Goal: Task Accomplishment & Management: Manage account settings

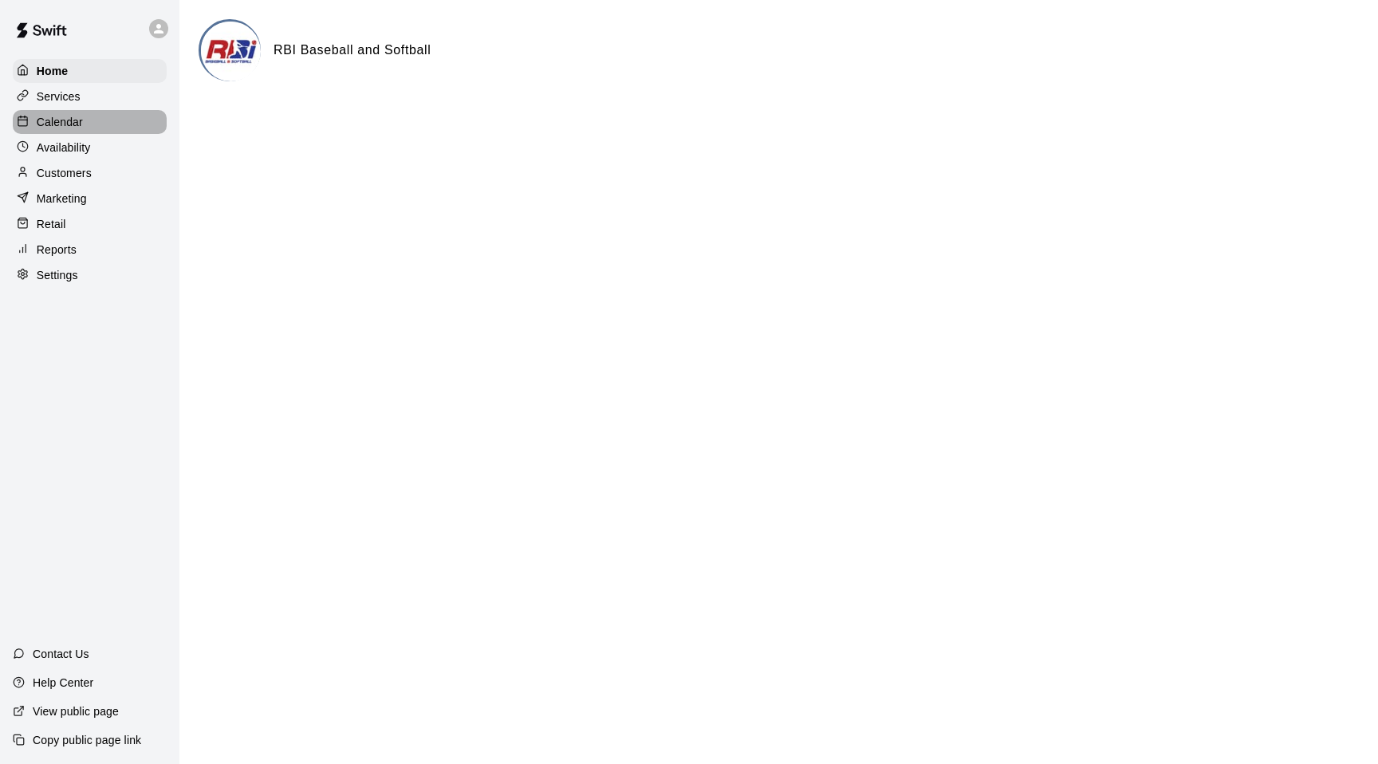
click at [52, 128] on p "Calendar" at bounding box center [60, 122] width 46 height 16
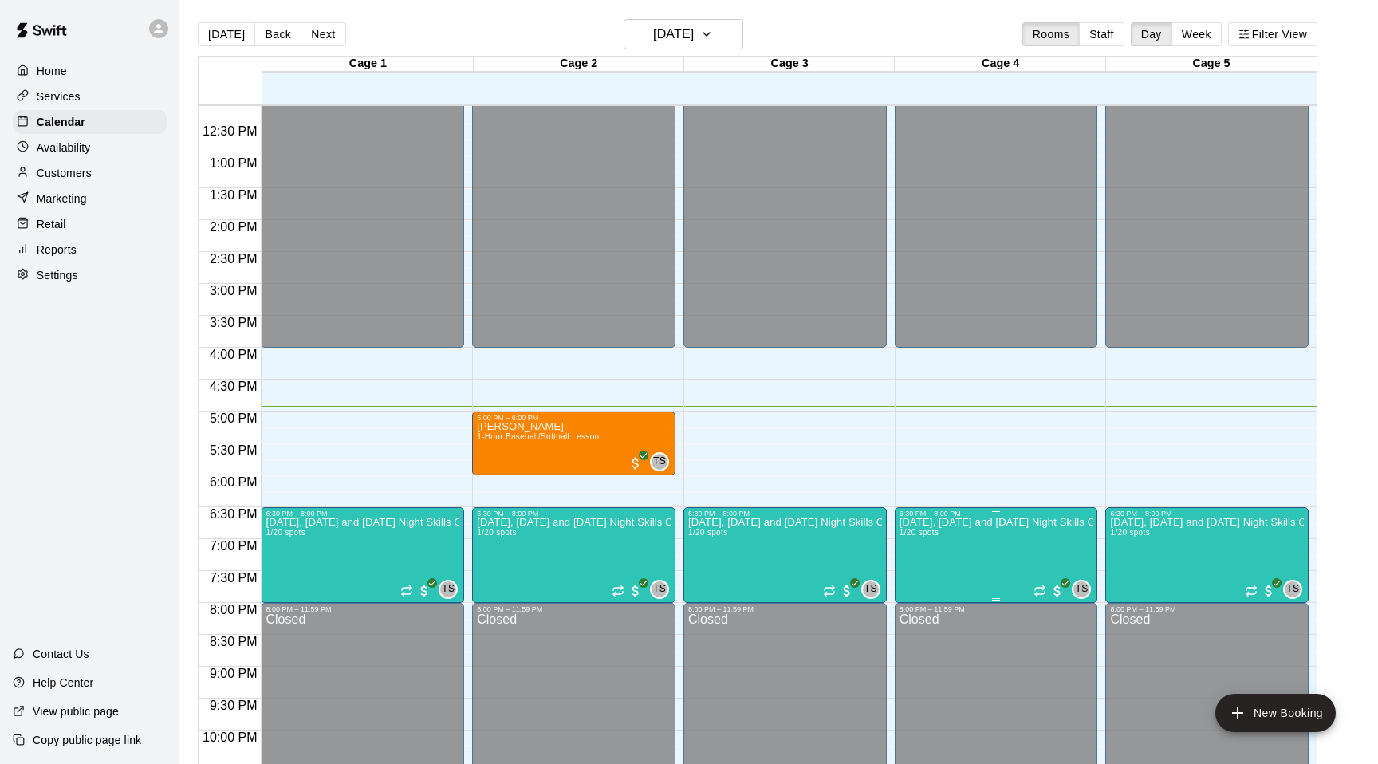
scroll to position [775, 0]
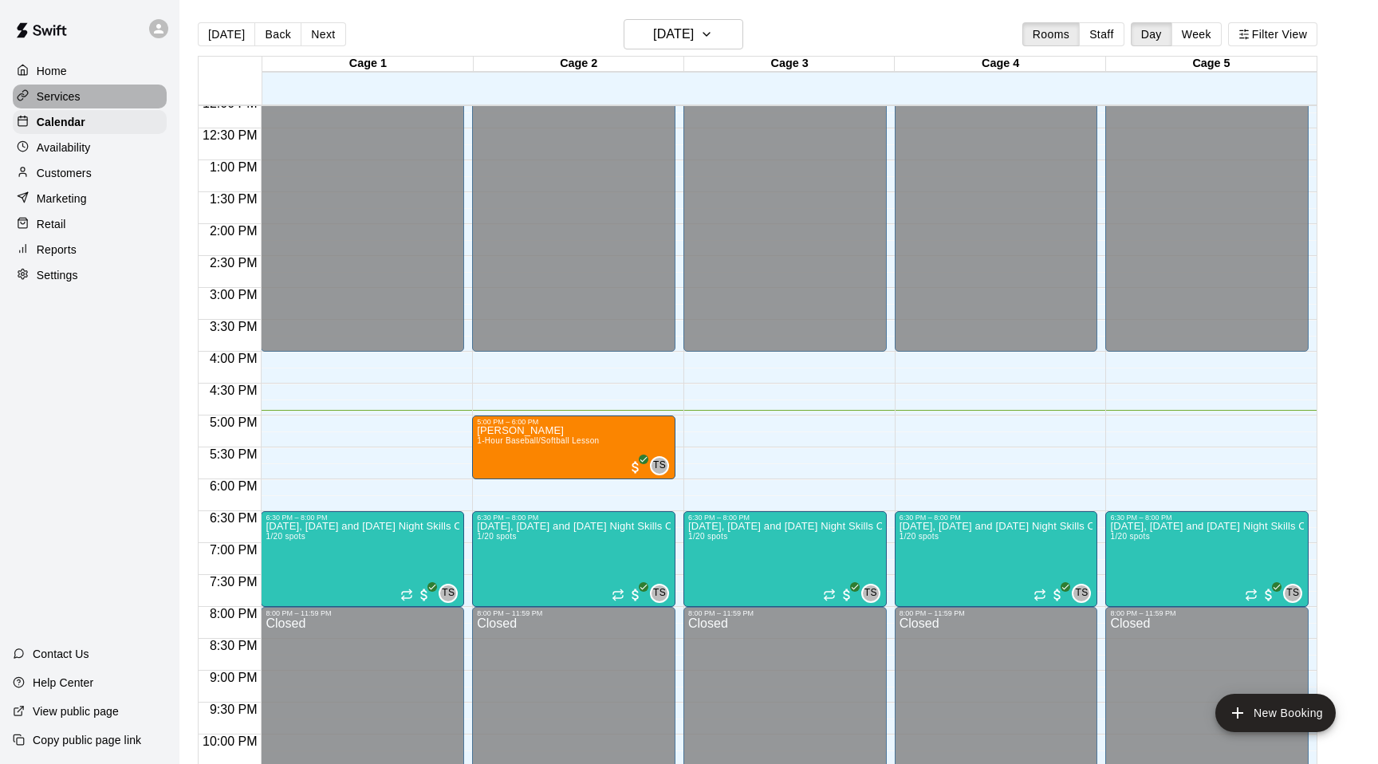
click at [54, 100] on p "Services" at bounding box center [59, 97] width 44 height 16
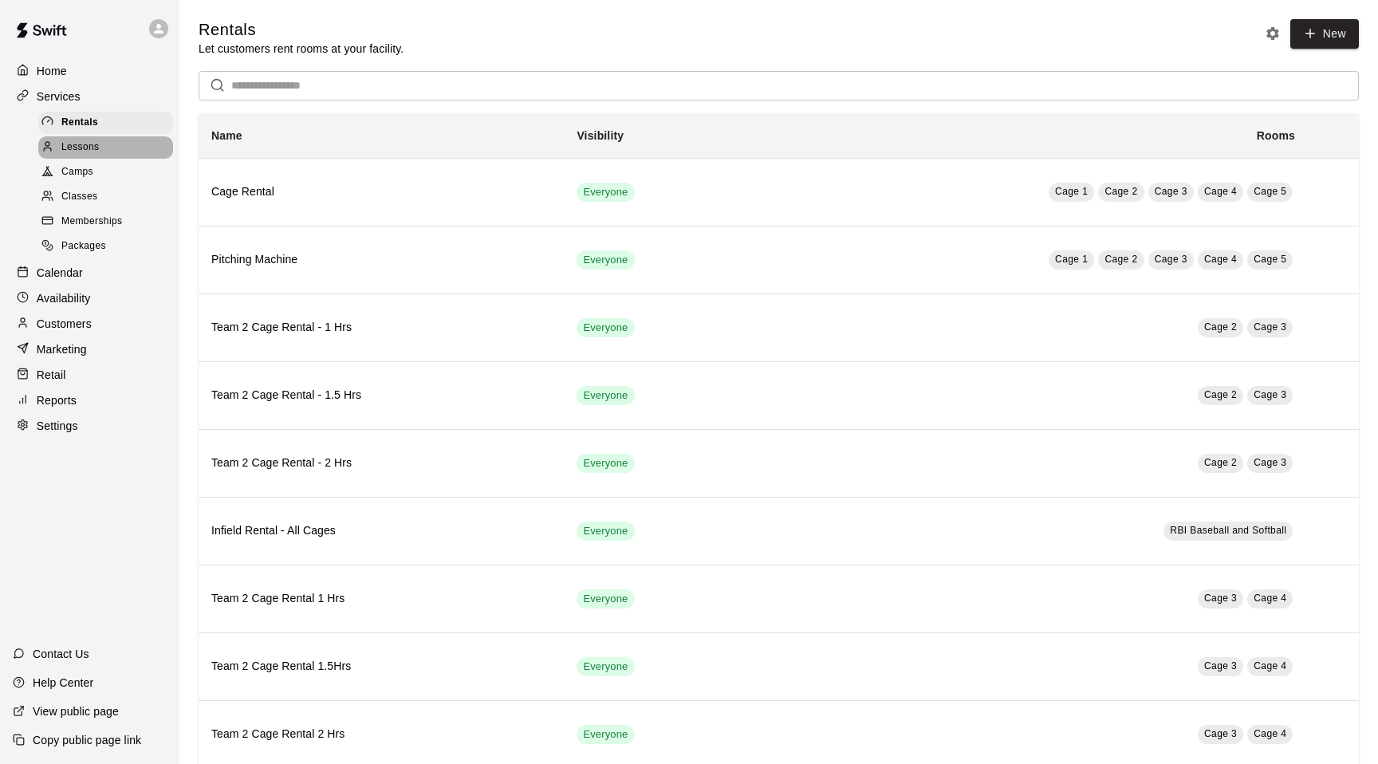
click at [90, 145] on span "Lessons" at bounding box center [80, 148] width 38 height 16
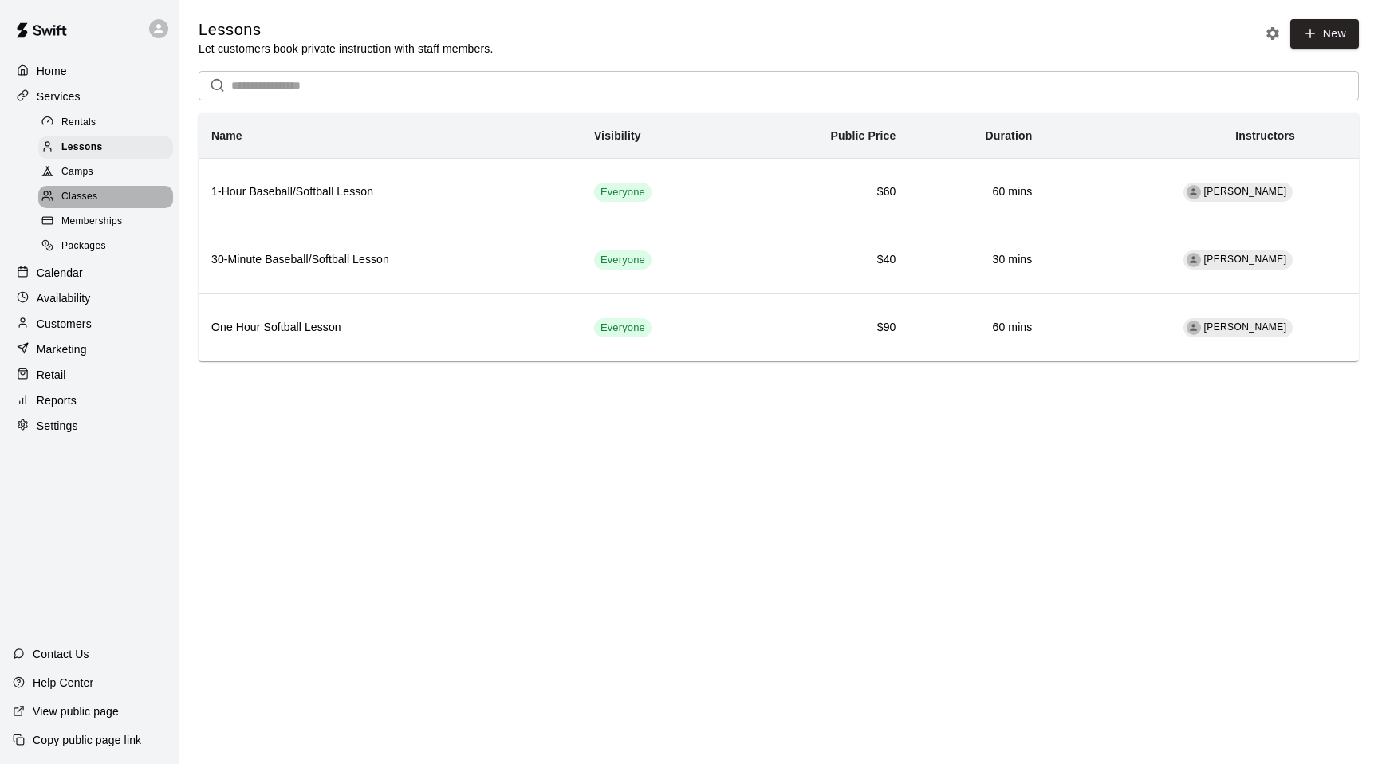
click at [89, 198] on span "Classes" at bounding box center [79, 197] width 36 height 16
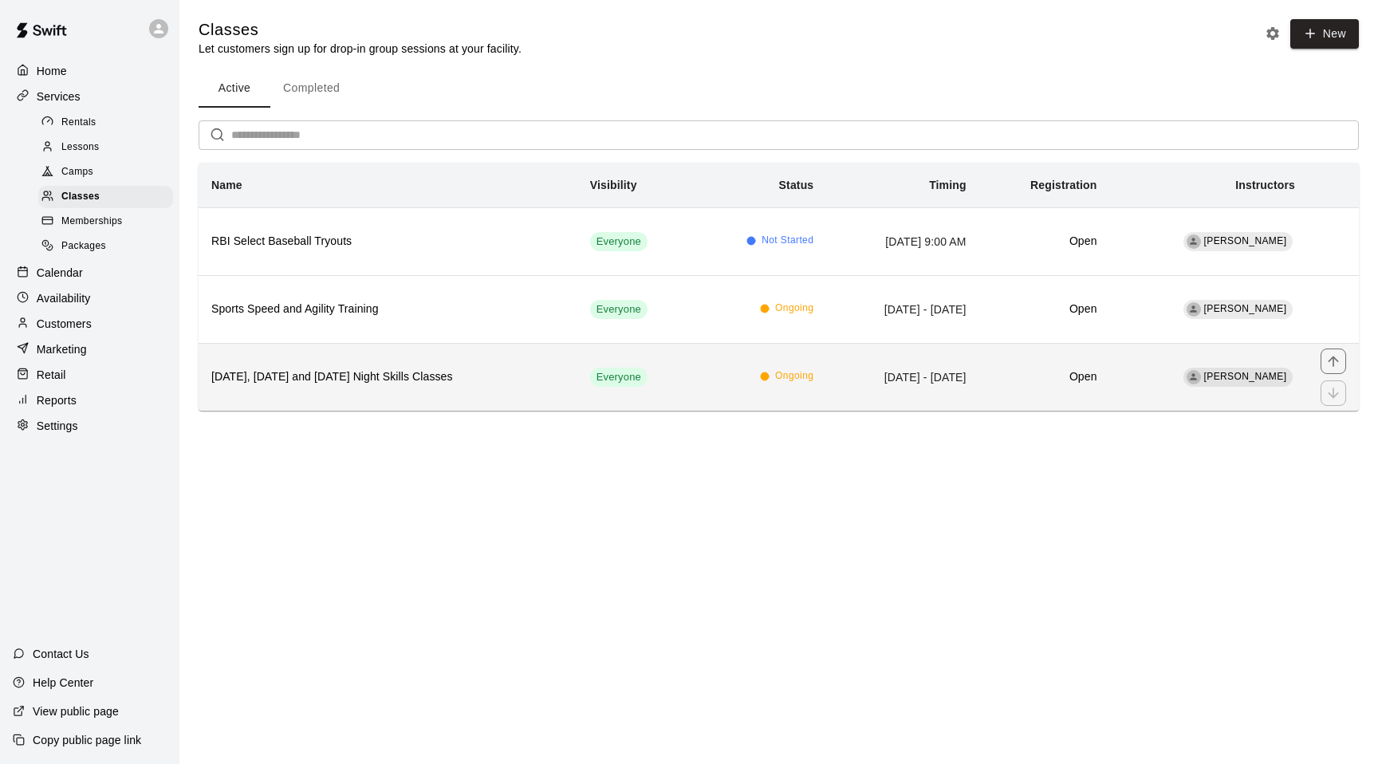
click at [832, 382] on td "[DATE] - [DATE]" at bounding box center [902, 377] width 152 height 68
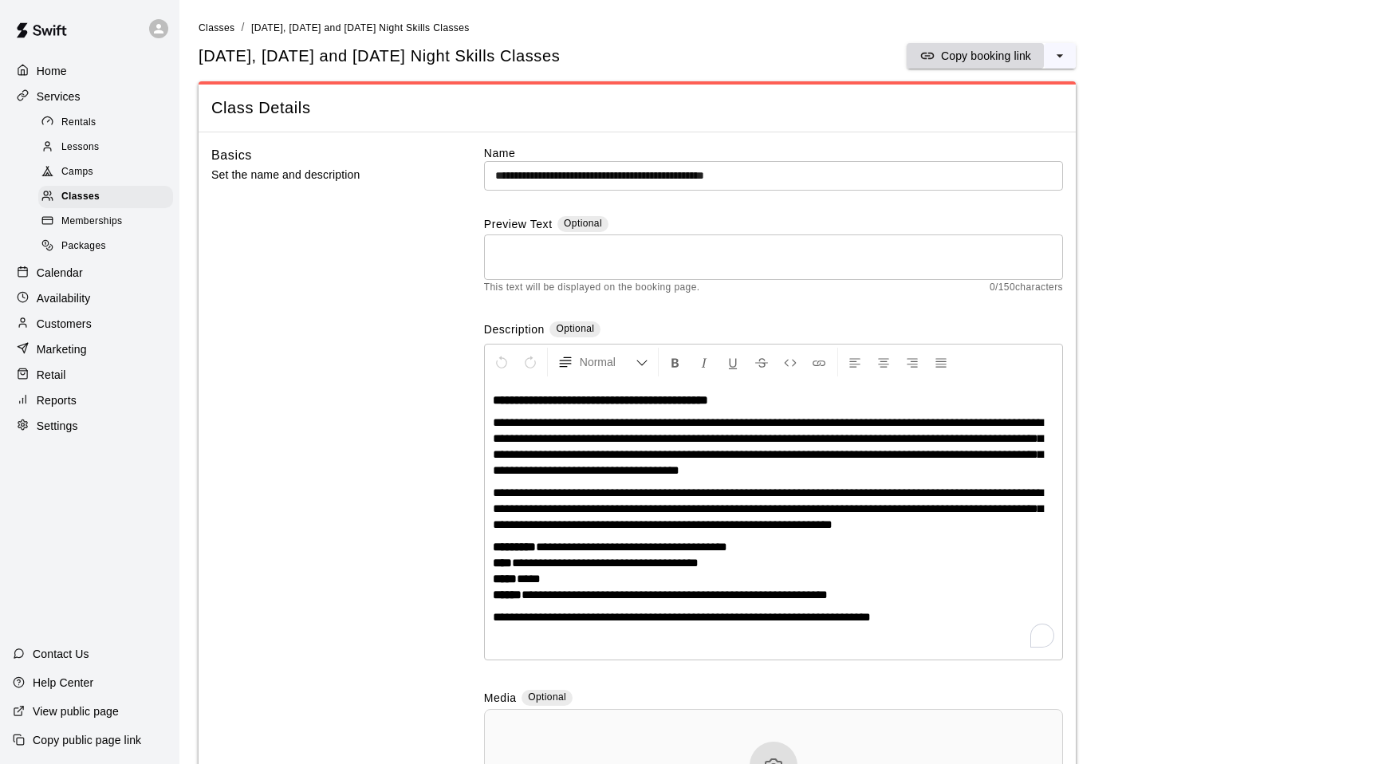
click at [1003, 50] on p "Copy booking link" at bounding box center [986, 56] width 90 height 16
click at [1008, 58] on p "Copy booking link" at bounding box center [986, 56] width 90 height 16
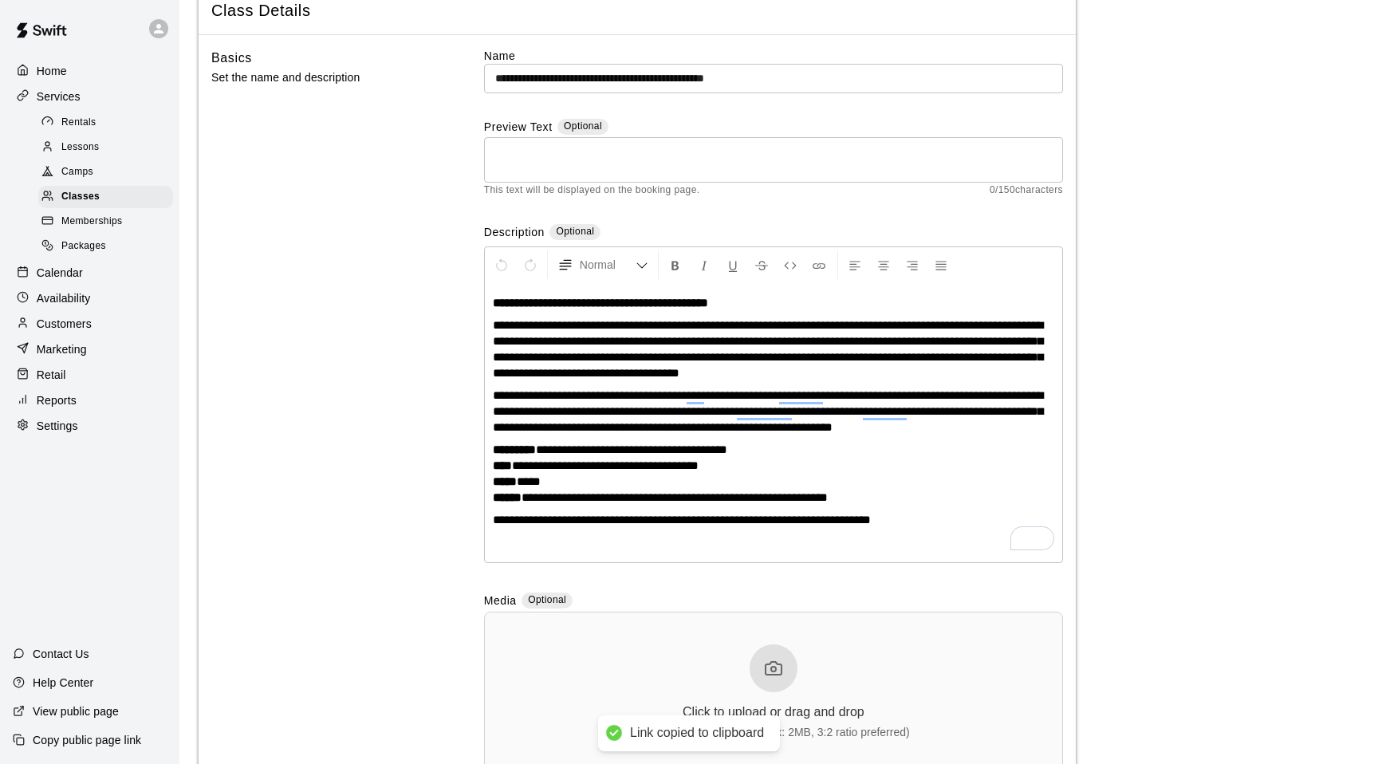
scroll to position [99, 0]
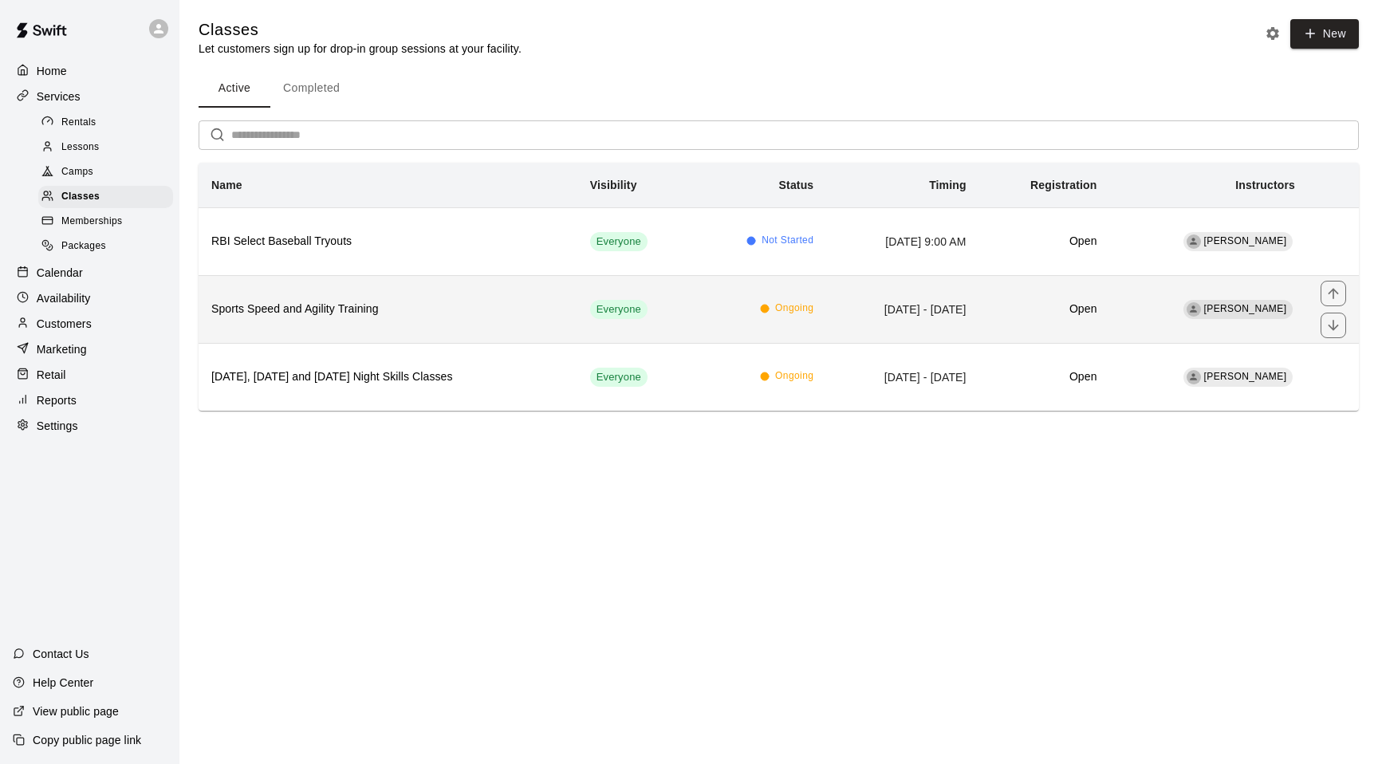
click at [691, 318] on td "Everyone" at bounding box center [637, 309] width 118 height 68
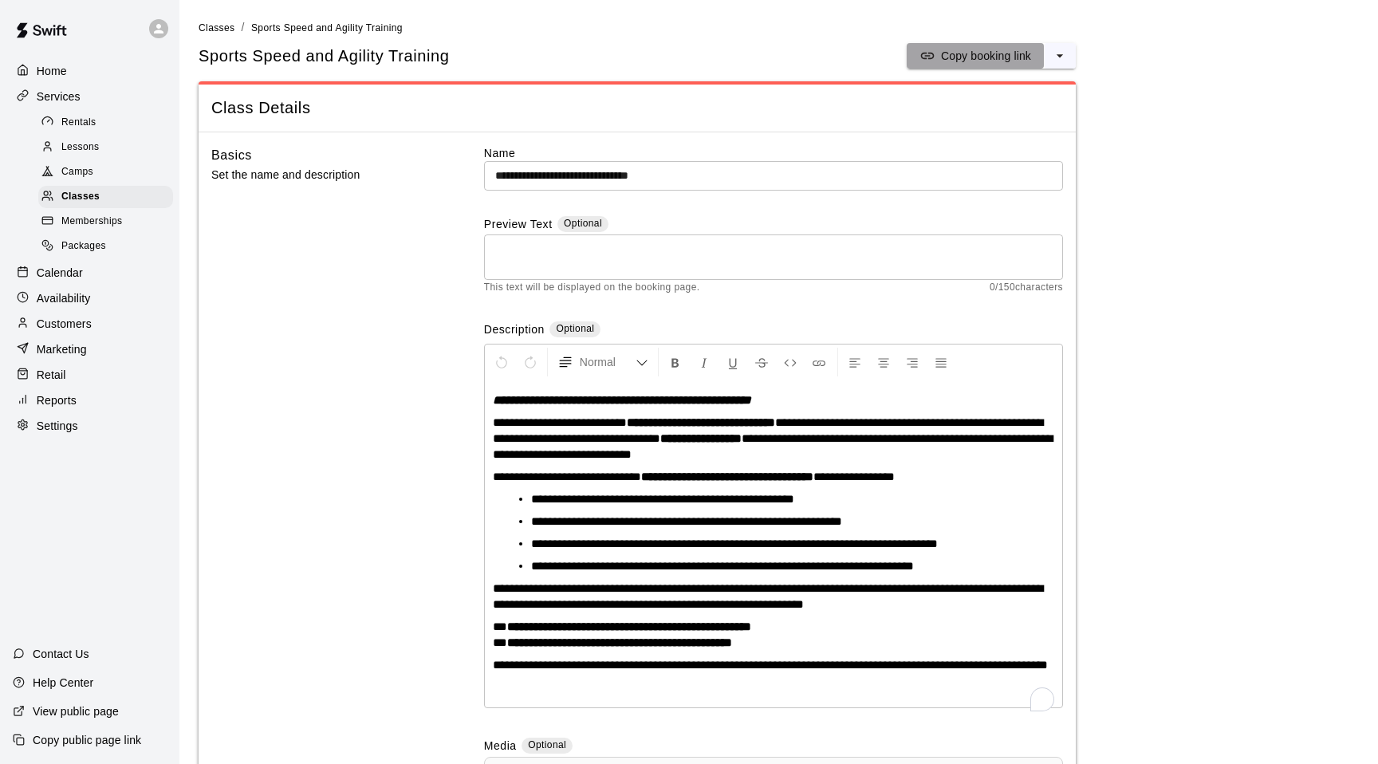
click at [1009, 53] on p "Copy booking link" at bounding box center [986, 56] width 90 height 16
click at [988, 58] on p "Copy booking link" at bounding box center [986, 56] width 90 height 16
click at [965, 56] on p "Copy booking link" at bounding box center [986, 56] width 90 height 16
click at [980, 53] on p "Copy booking link" at bounding box center [986, 56] width 90 height 16
click at [1056, 57] on icon "select merge strategy" at bounding box center [1060, 56] width 16 height 16
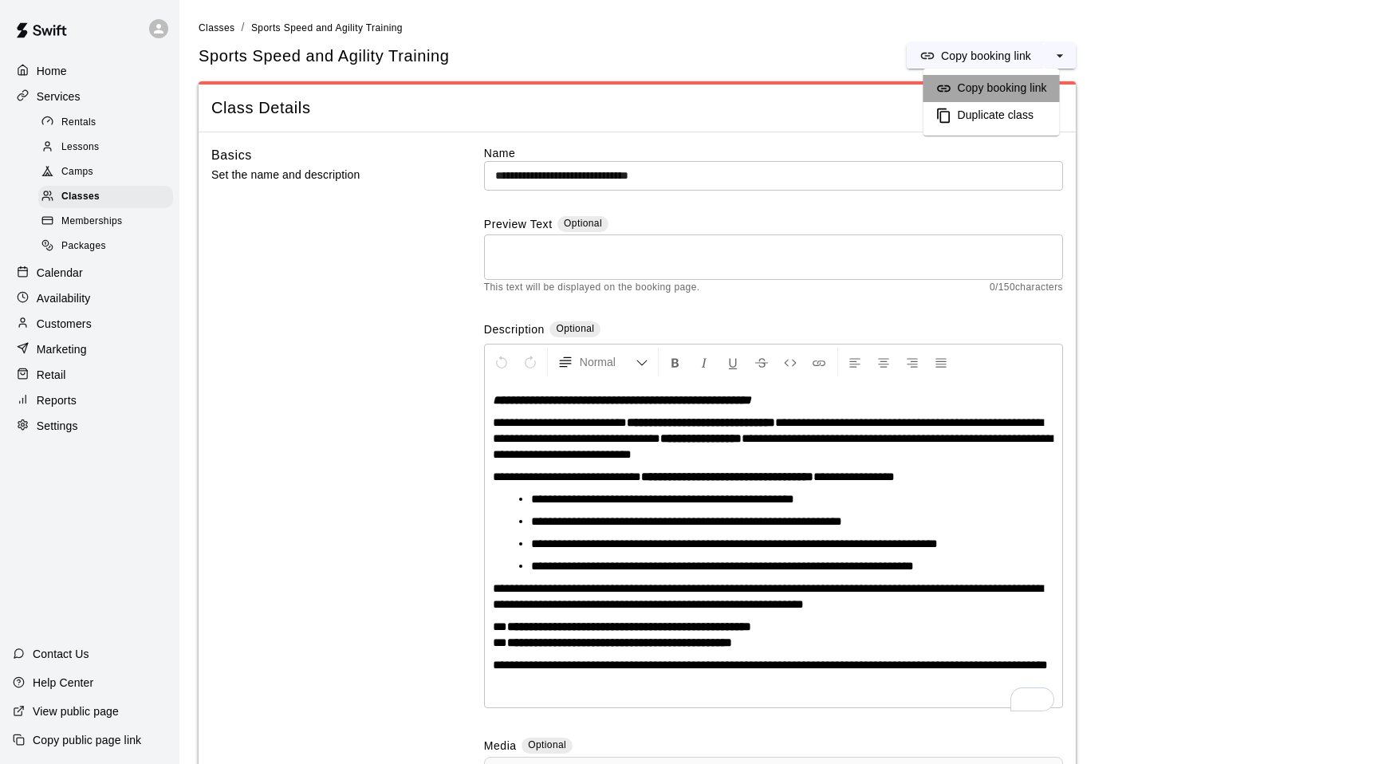
click at [1002, 89] on h6 "Copy booking link" at bounding box center [1002, 89] width 89 height 18
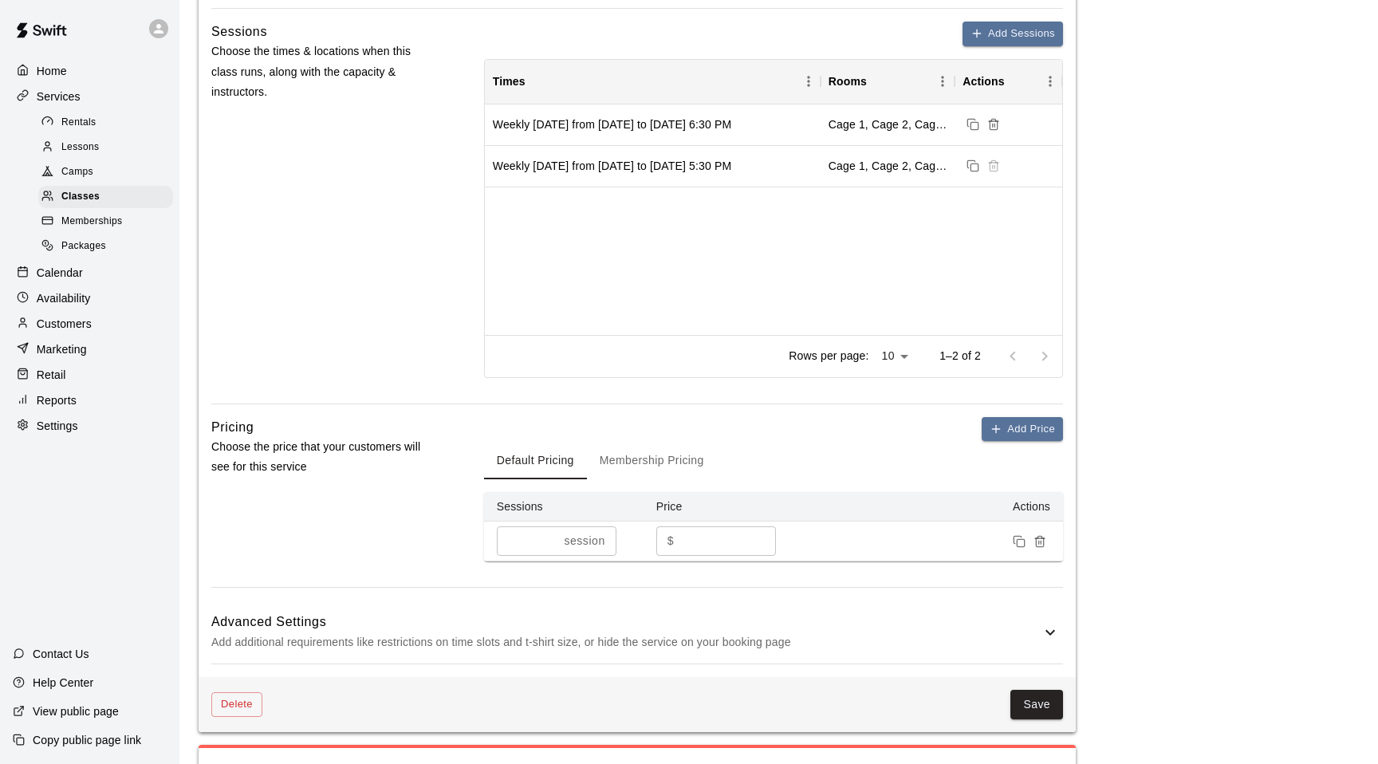
scroll to position [1020, 0]
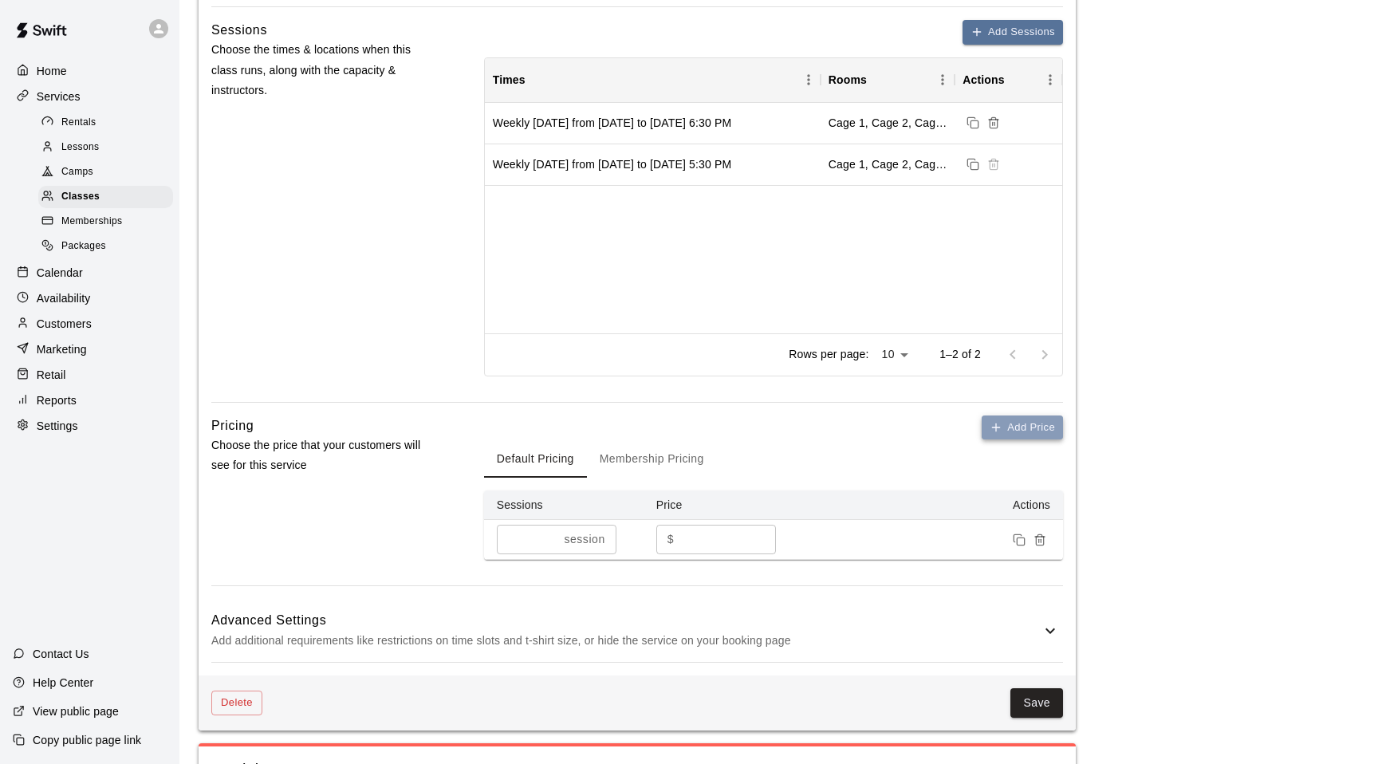
click at [1020, 440] on button "Add Price" at bounding box center [1022, 428] width 81 height 25
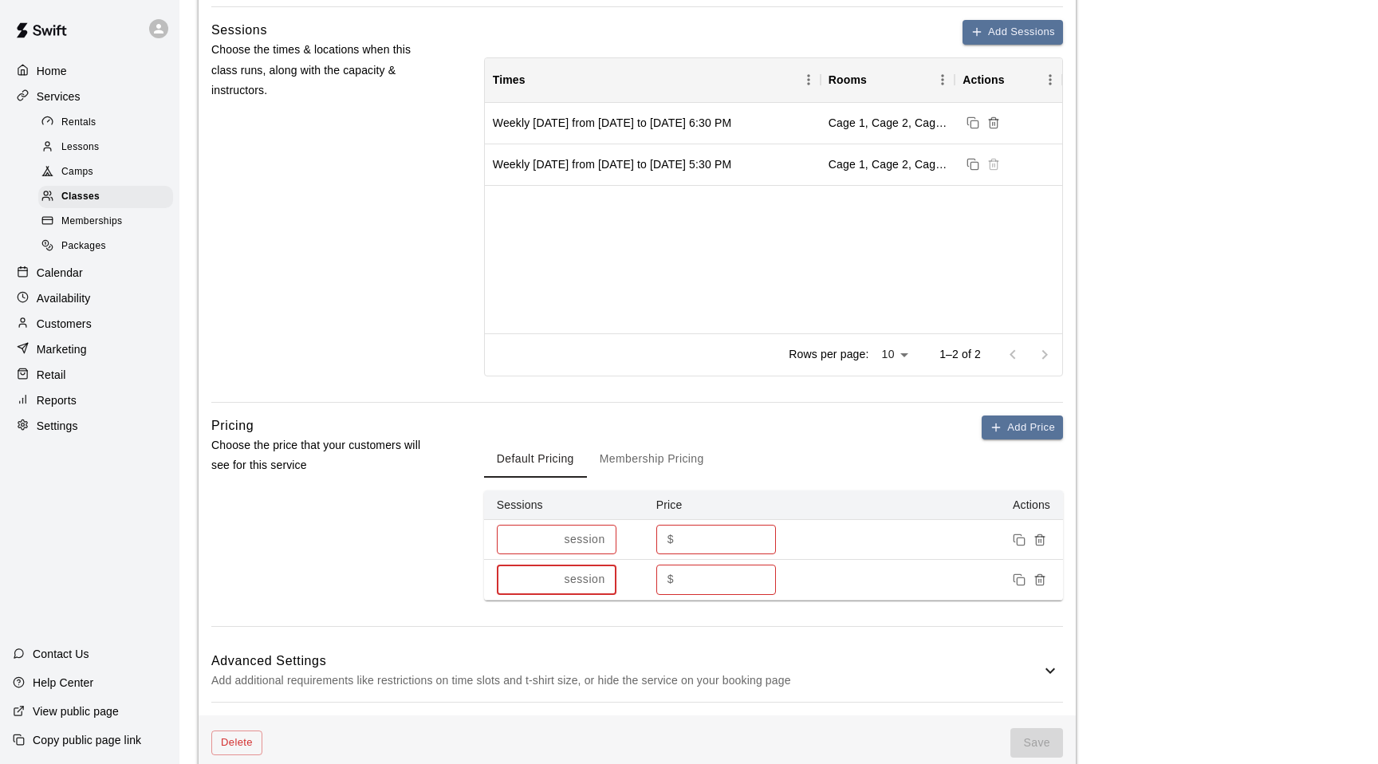
click at [510, 594] on input "*" at bounding box center [527, 580] width 61 height 30
click at [548, 593] on input "*" at bounding box center [527, 580] width 61 height 30
click at [548, 593] on input "*" at bounding box center [524, 580] width 55 height 30
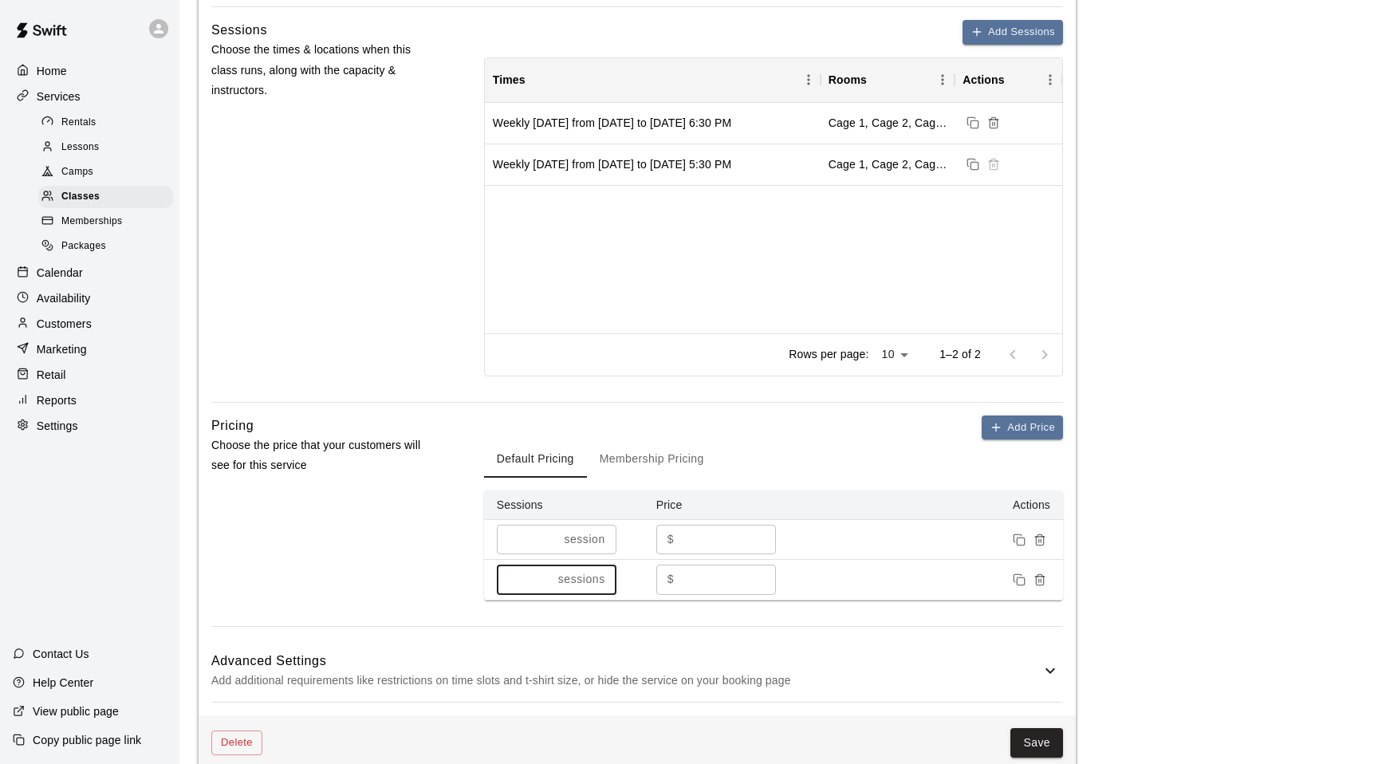
click at [548, 593] on input "*" at bounding box center [524, 580] width 55 height 30
type input "*"
click at [548, 593] on input "*" at bounding box center [524, 580] width 55 height 30
click at [690, 594] on input "*" at bounding box center [728, 580] width 96 height 30
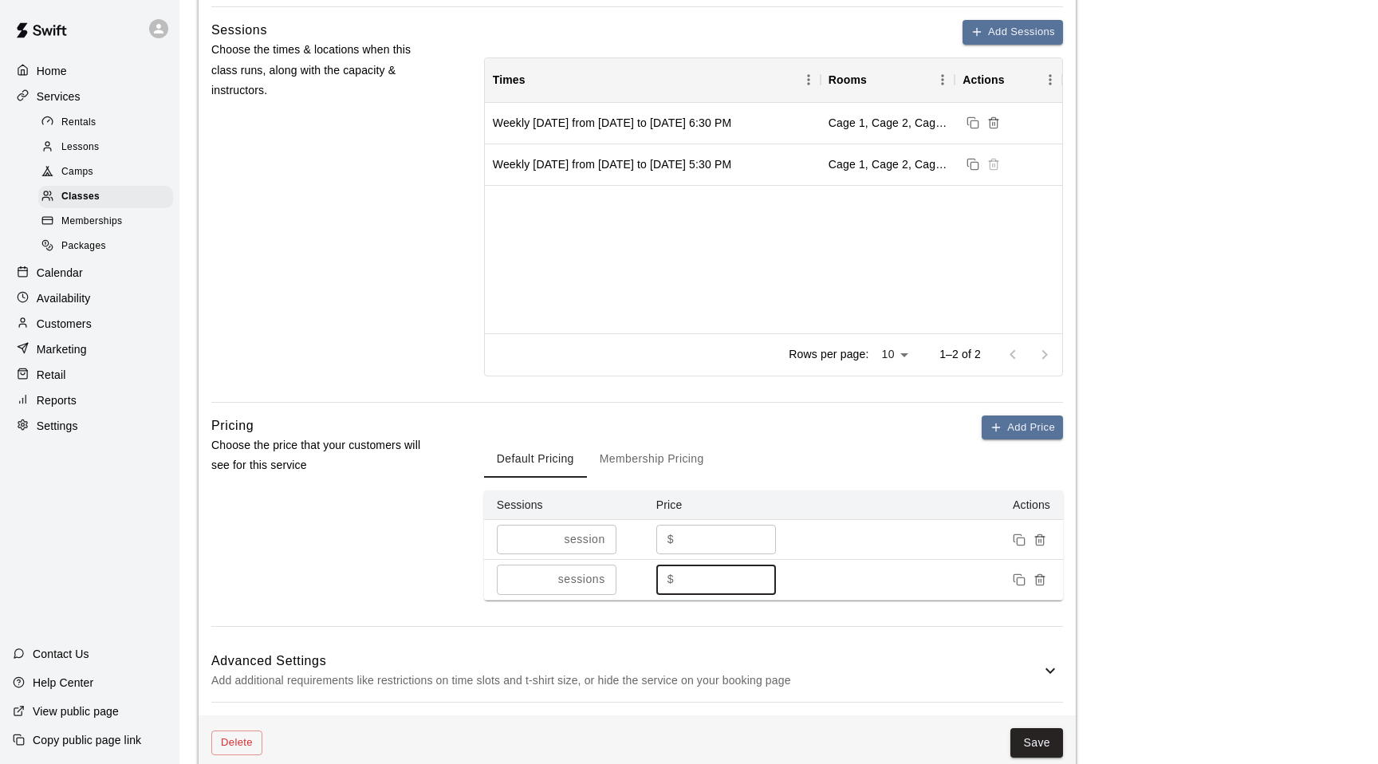
type input "***"
click at [526, 594] on input "*" at bounding box center [524, 580] width 55 height 30
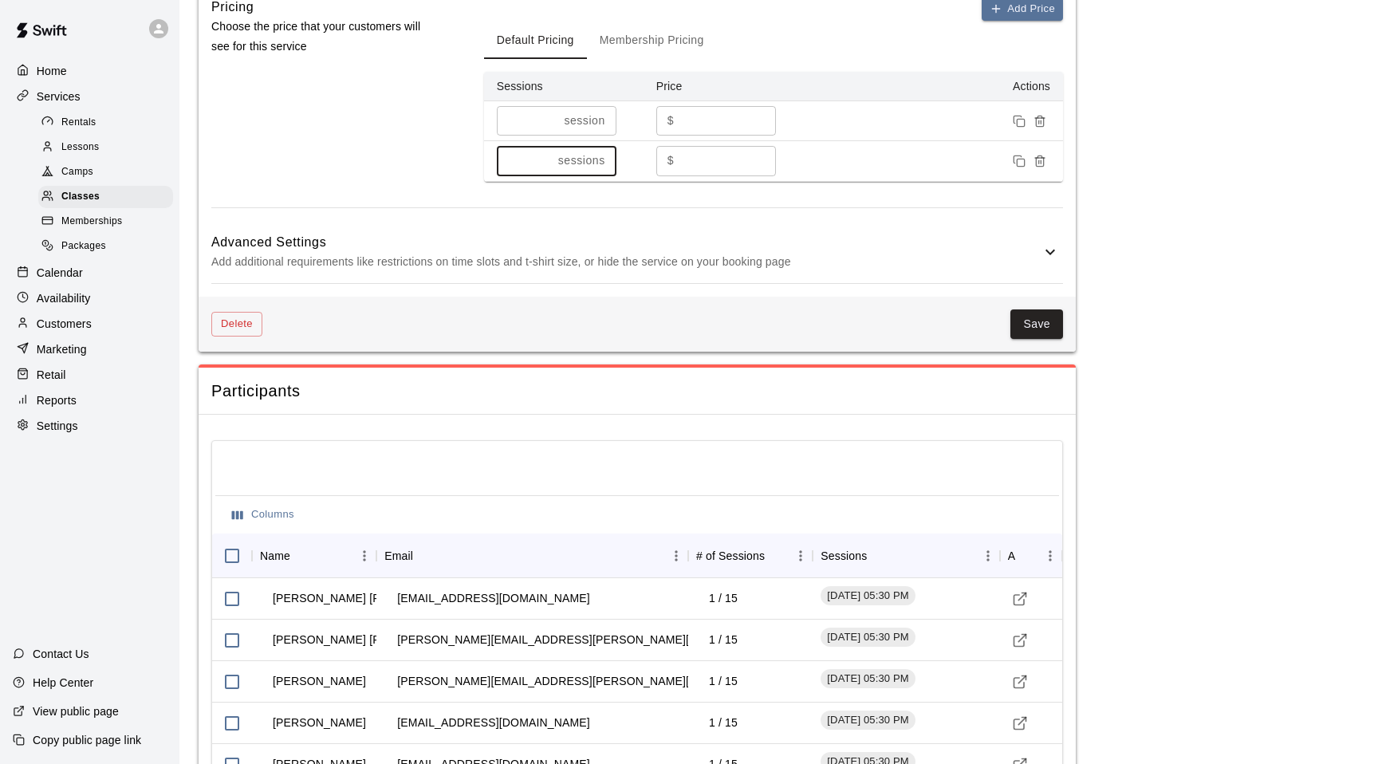
scroll to position [1440, 0]
type input "*"
click at [557, 271] on p "Add additional requirements like restrictions on time slots and t-shirt size, o…" at bounding box center [626, 261] width 830 height 20
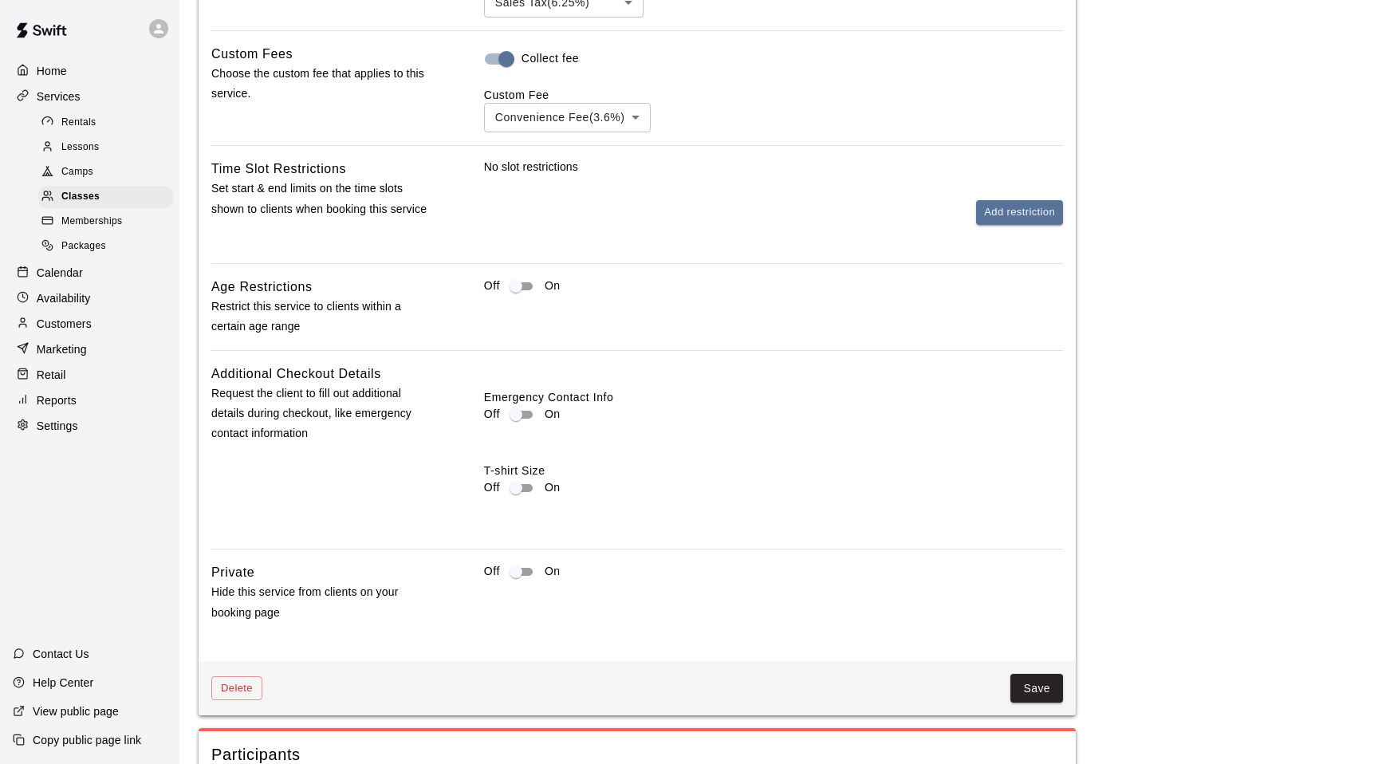
scroll to position [1823, 0]
click at [1035, 701] on button "Save" at bounding box center [1037, 687] width 53 height 30
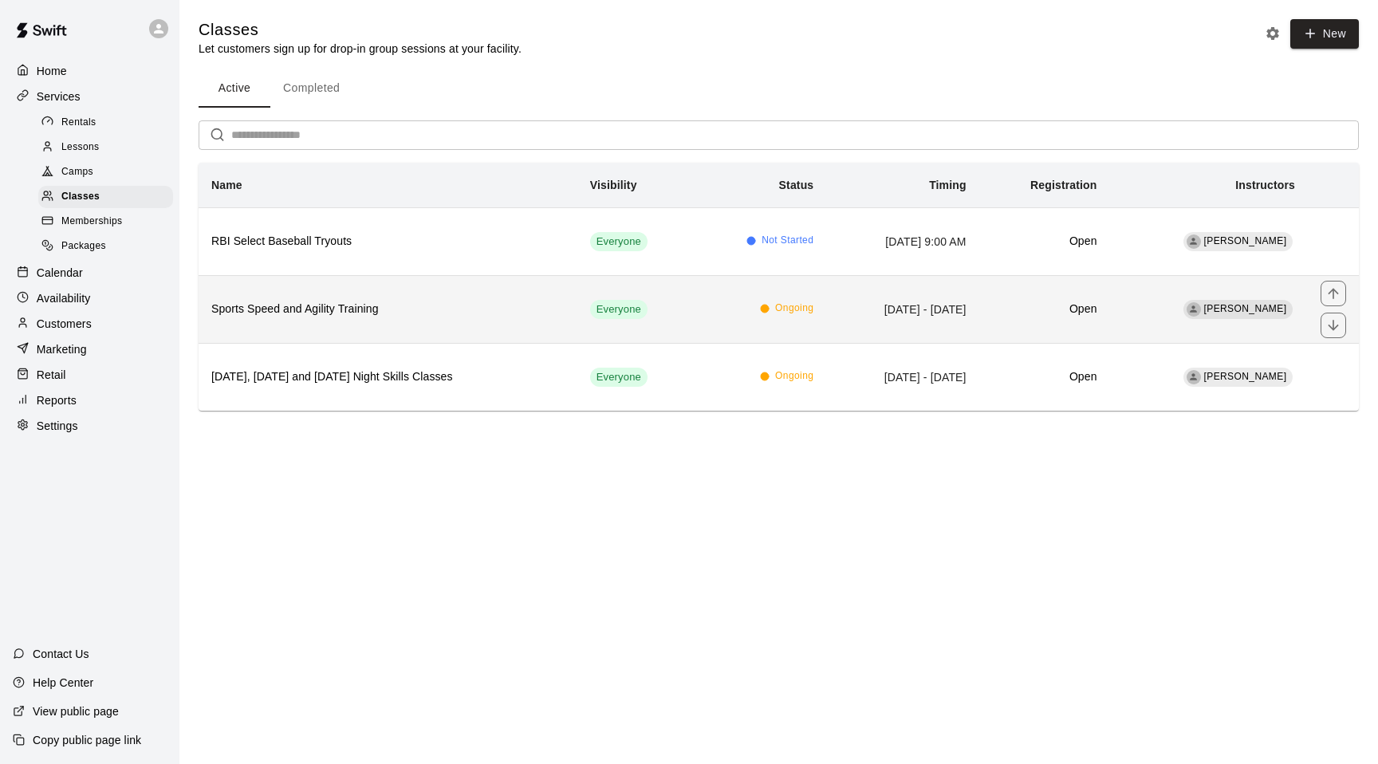
click at [979, 306] on td "[DATE] - [DATE]" at bounding box center [902, 309] width 152 height 68
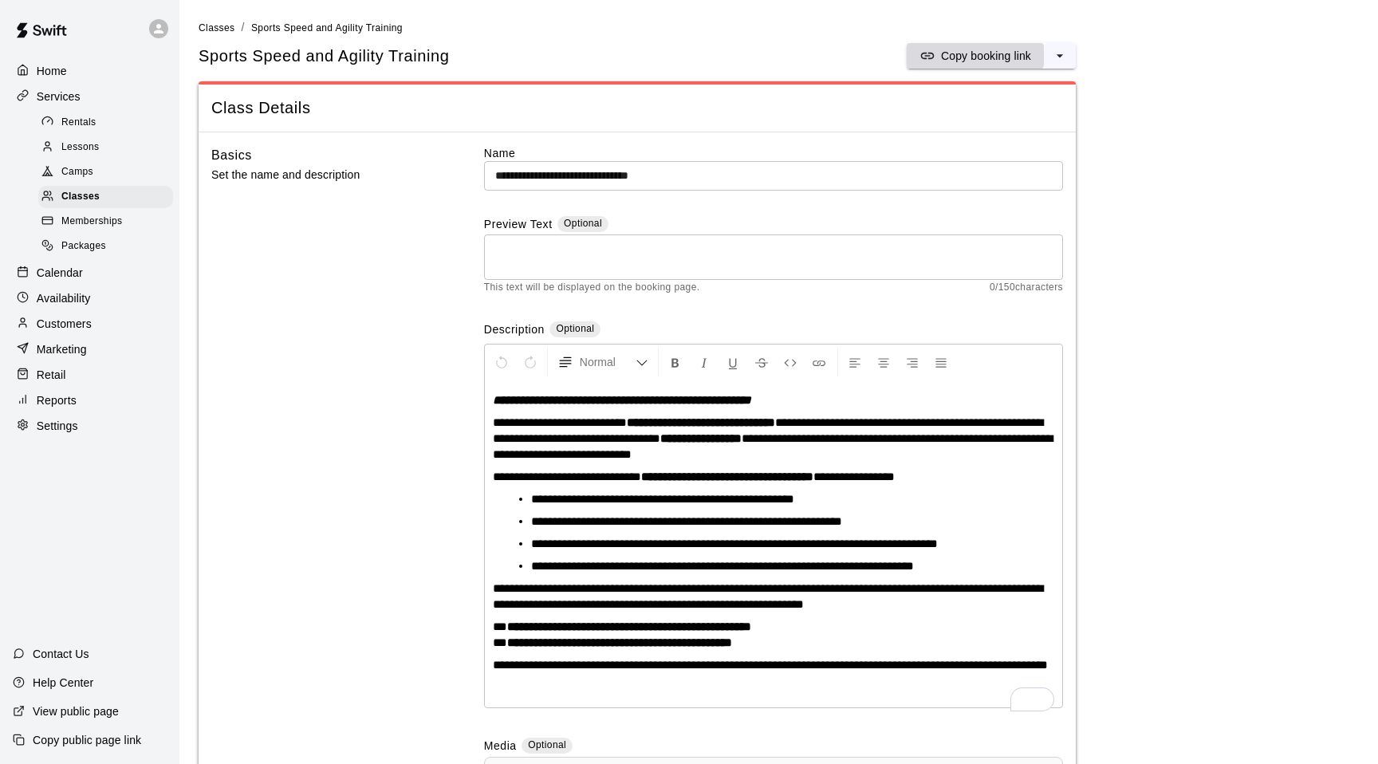
click at [988, 55] on p "Copy booking link" at bounding box center [986, 56] width 90 height 16
click at [1004, 53] on p "Copy booking link" at bounding box center [986, 56] width 90 height 16
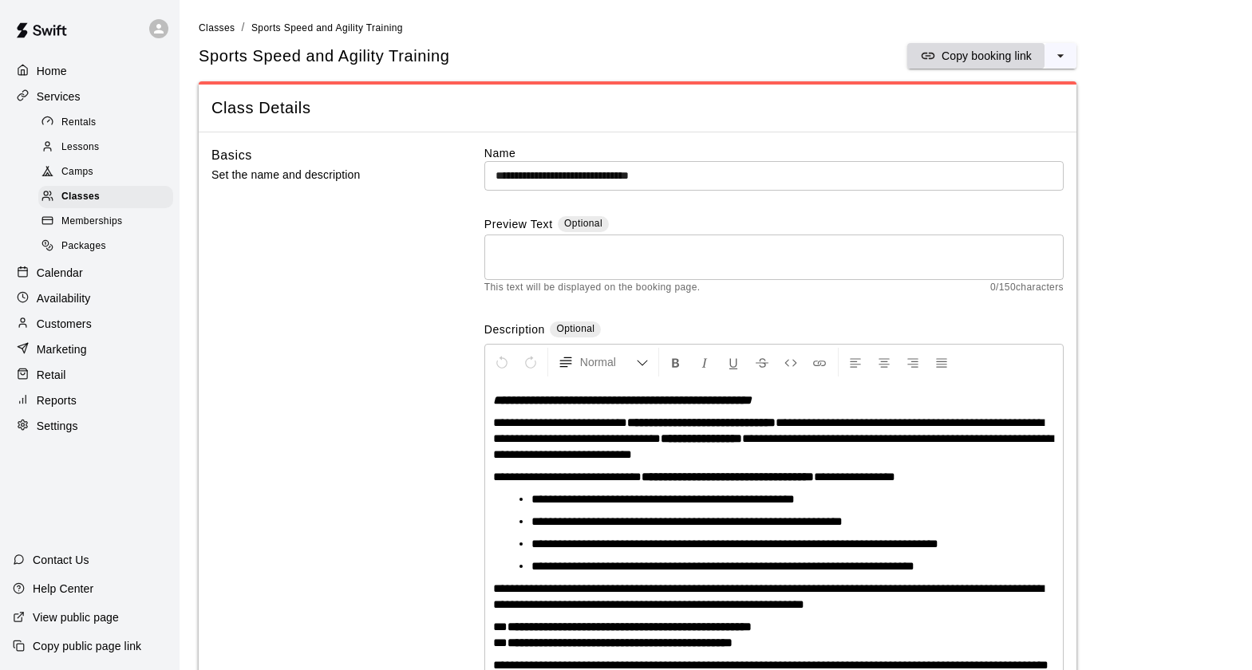
click at [992, 53] on p "Copy booking link" at bounding box center [986, 56] width 90 height 16
